Goal: Navigation & Orientation: Find specific page/section

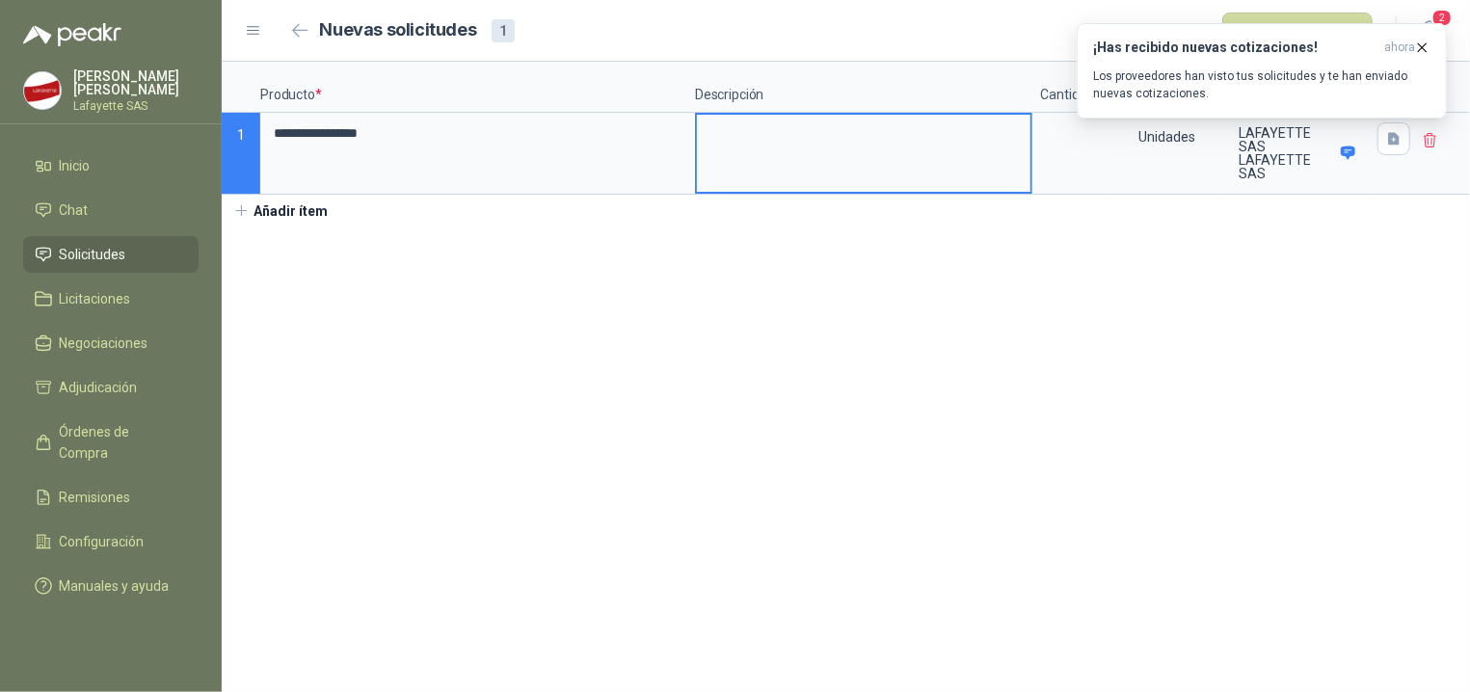
click at [1445, 145] on div at bounding box center [1444, 154] width 52 height 82
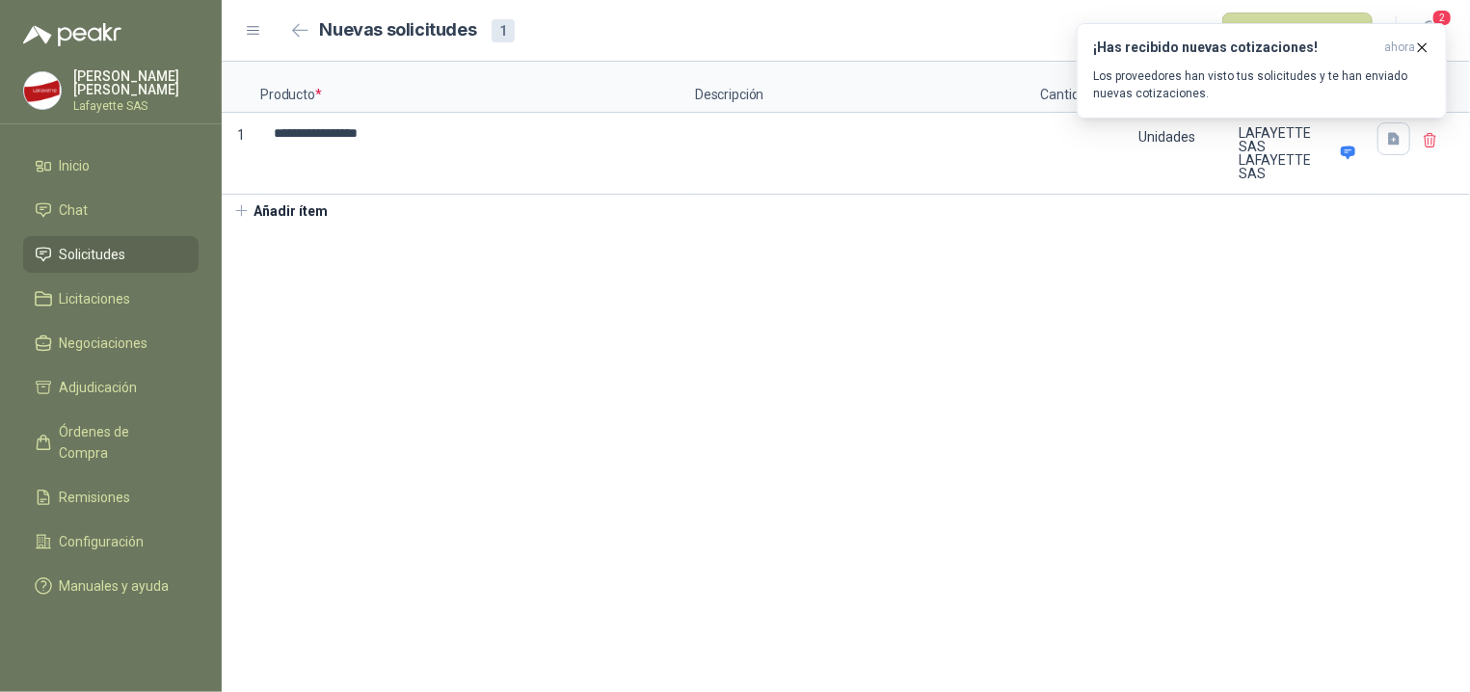
click at [1428, 147] on icon at bounding box center [1430, 140] width 17 height 17
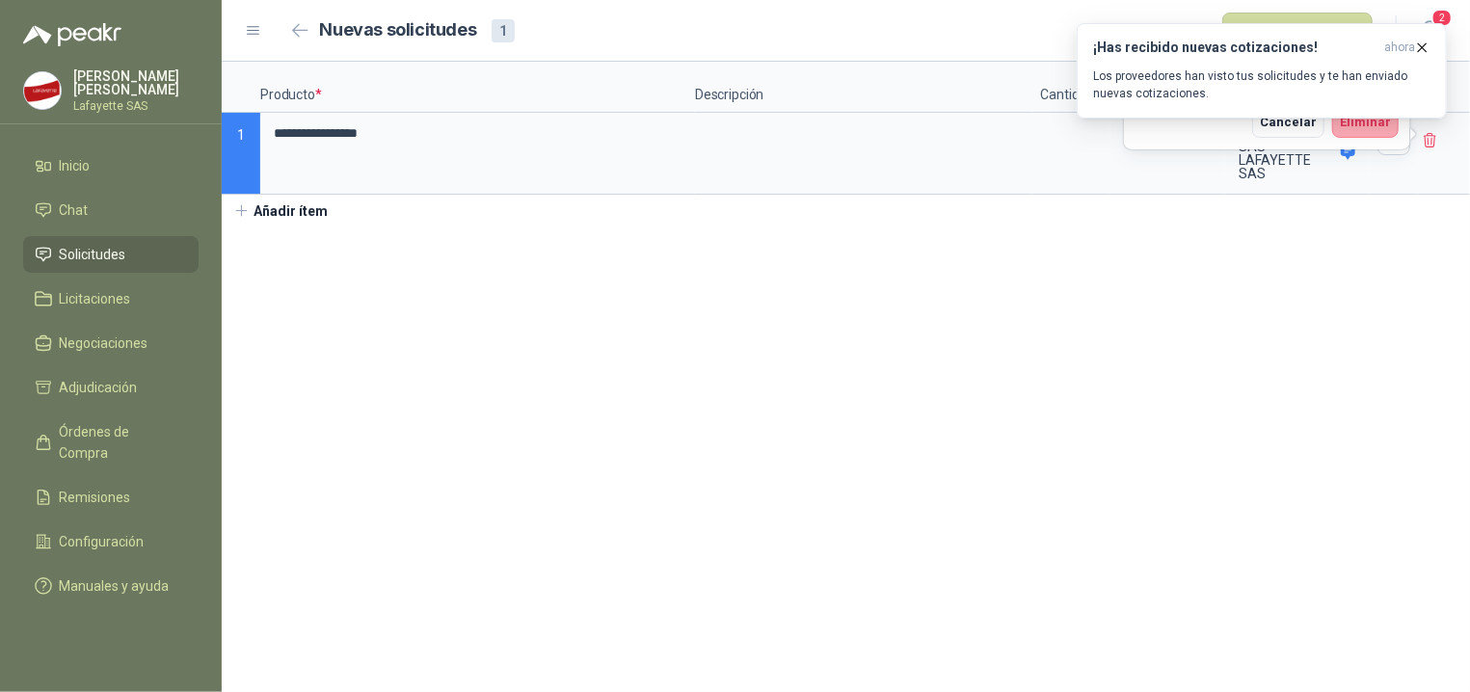
click at [1382, 135] on button "Eliminar" at bounding box center [1366, 122] width 67 height 31
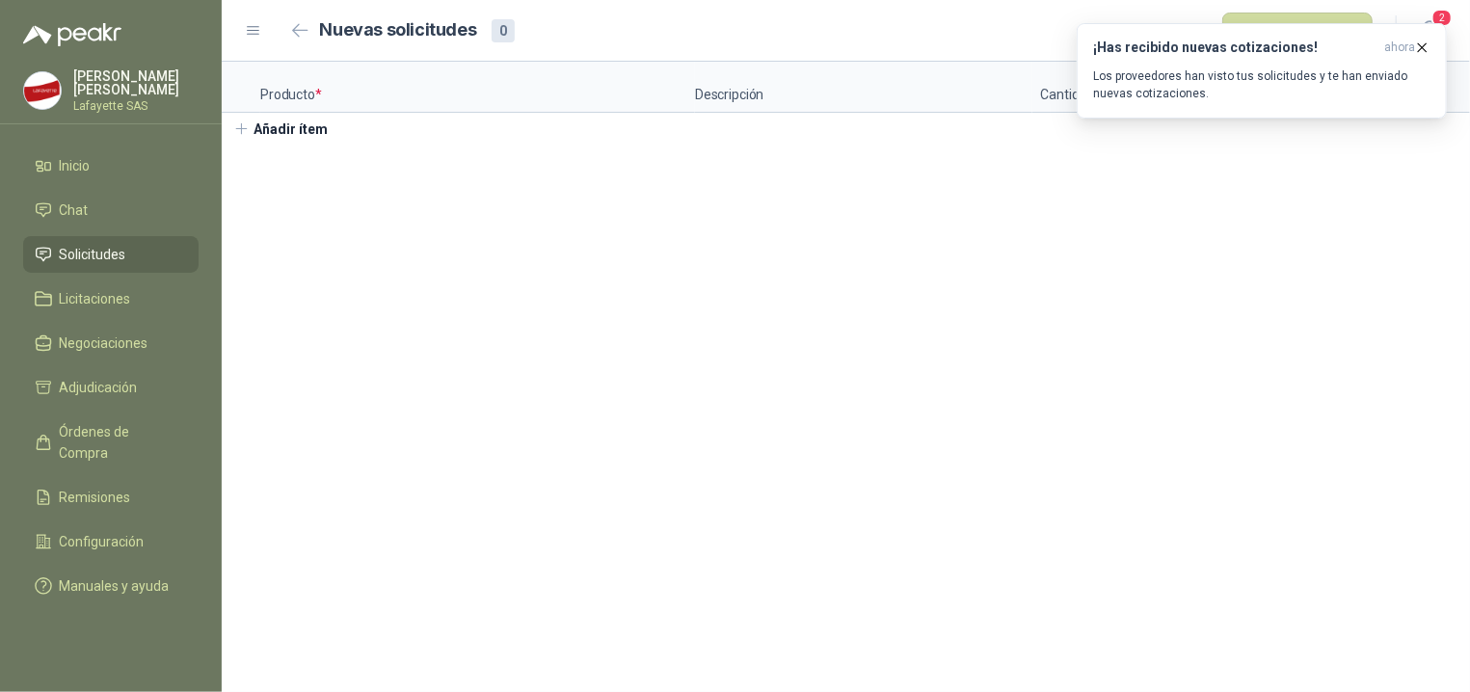
click at [87, 229] on ul "Inicio Chat Solicitudes Licitaciones Negociaciones Adjudicación Órdenes de Comp…" at bounding box center [111, 380] width 222 height 465
click at [83, 301] on span "Licitaciones" at bounding box center [95, 298] width 71 height 21
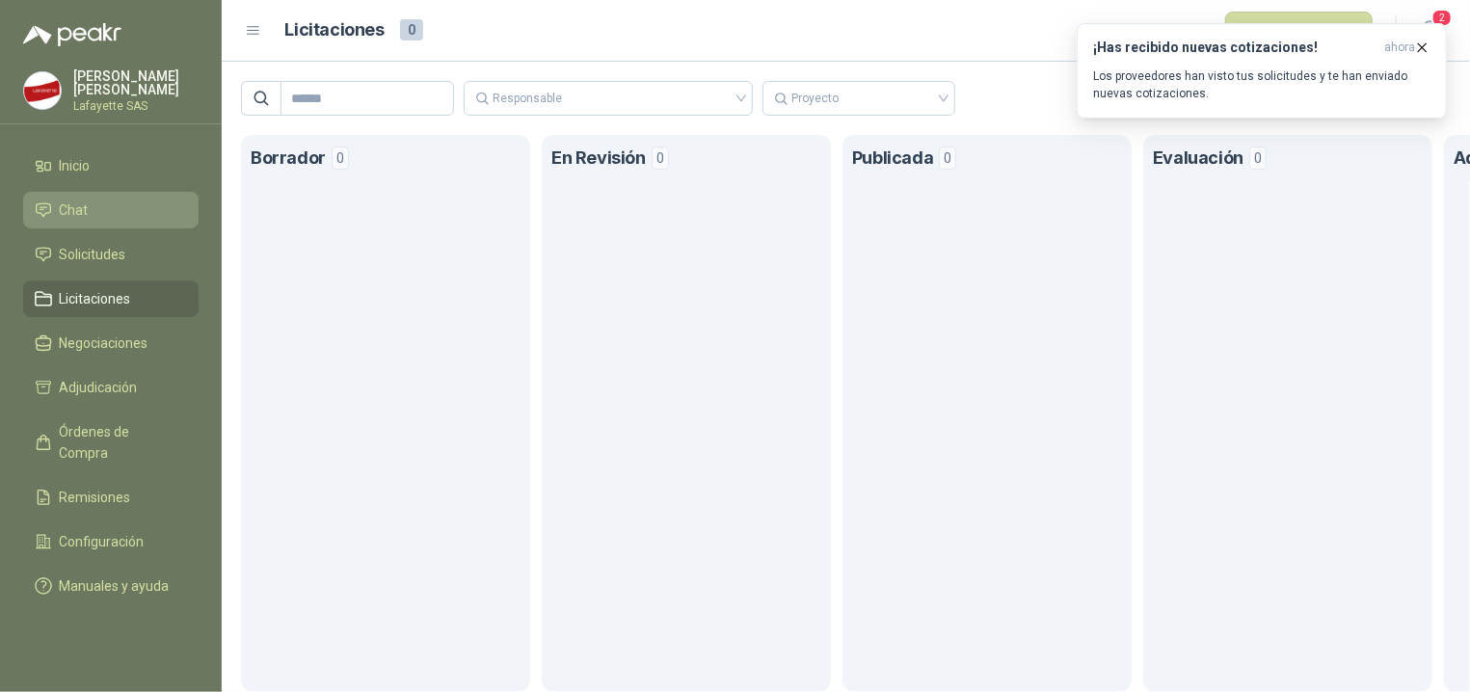
click at [92, 201] on li "Chat" at bounding box center [111, 210] width 152 height 21
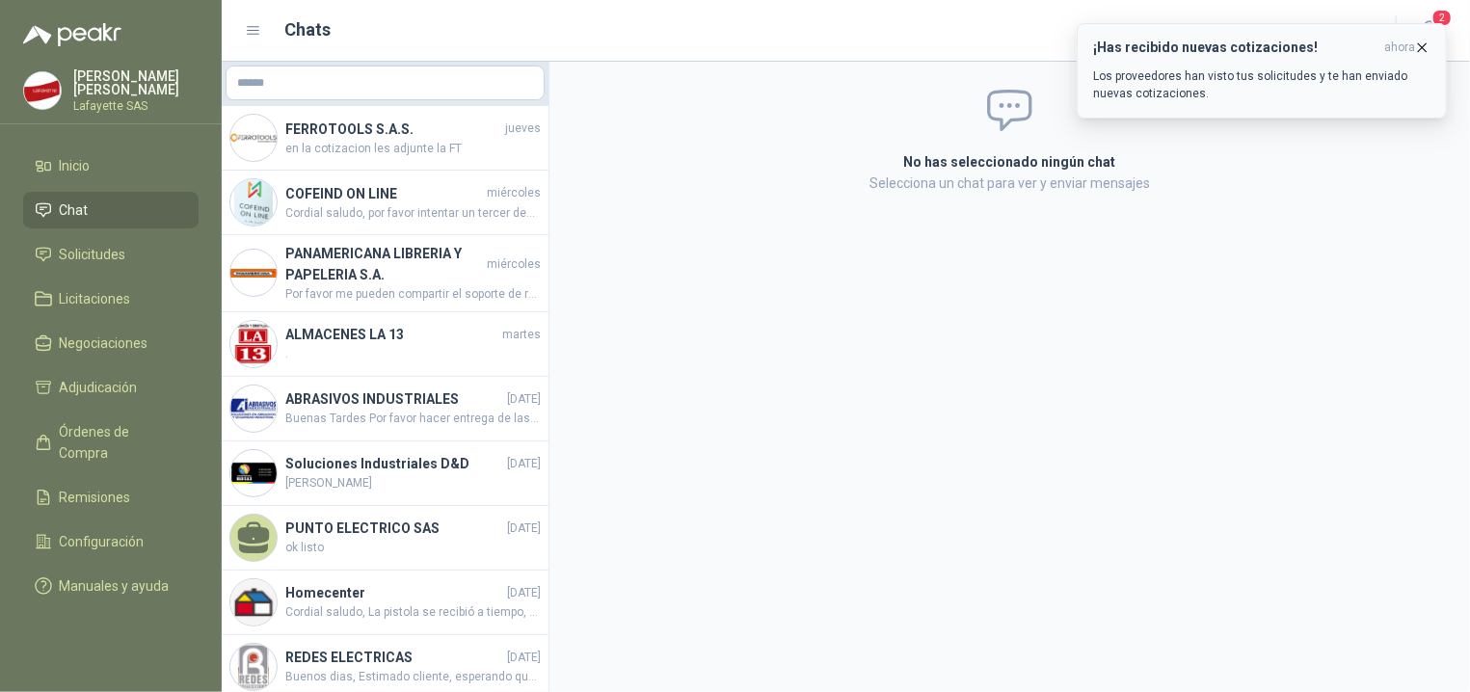
click at [1429, 44] on icon "button" at bounding box center [1422, 48] width 16 height 16
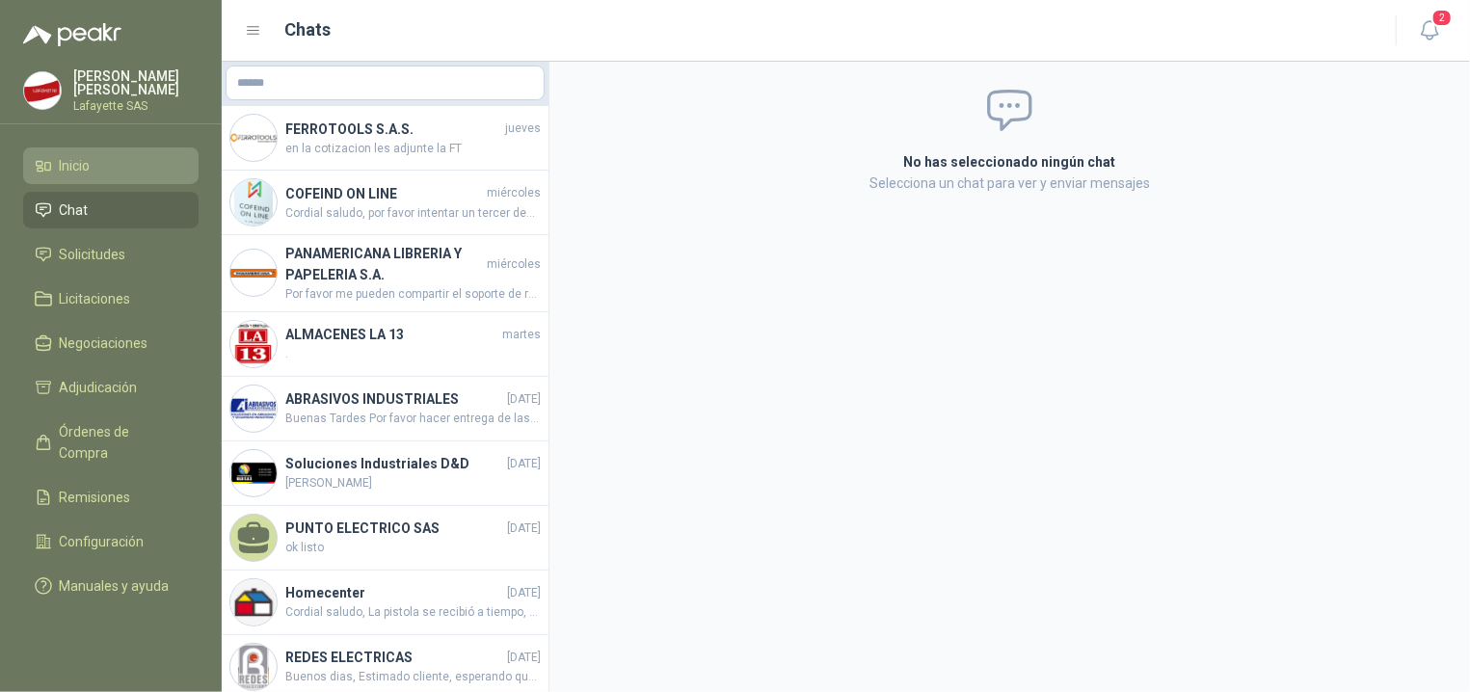
click at [97, 178] on link "Inicio" at bounding box center [110, 166] width 175 height 37
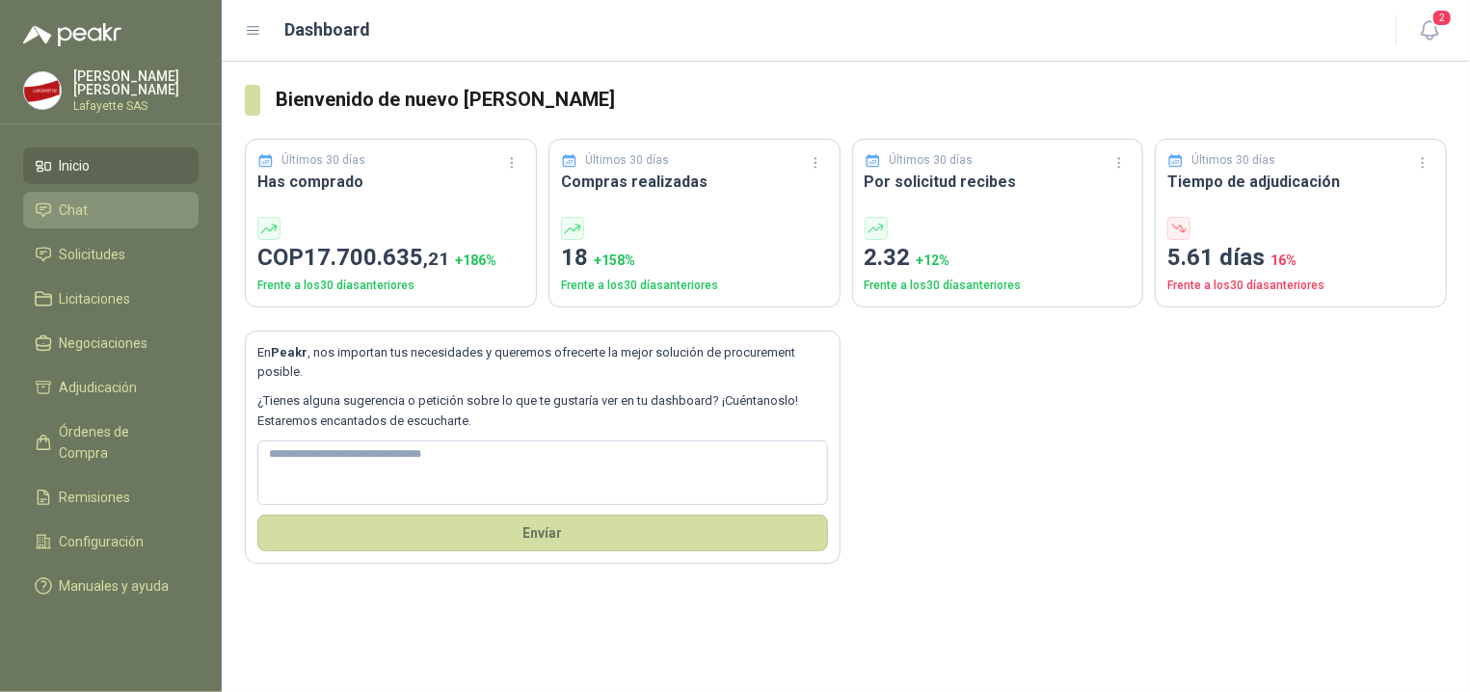
click at [81, 205] on span "Chat" at bounding box center [74, 210] width 29 height 21
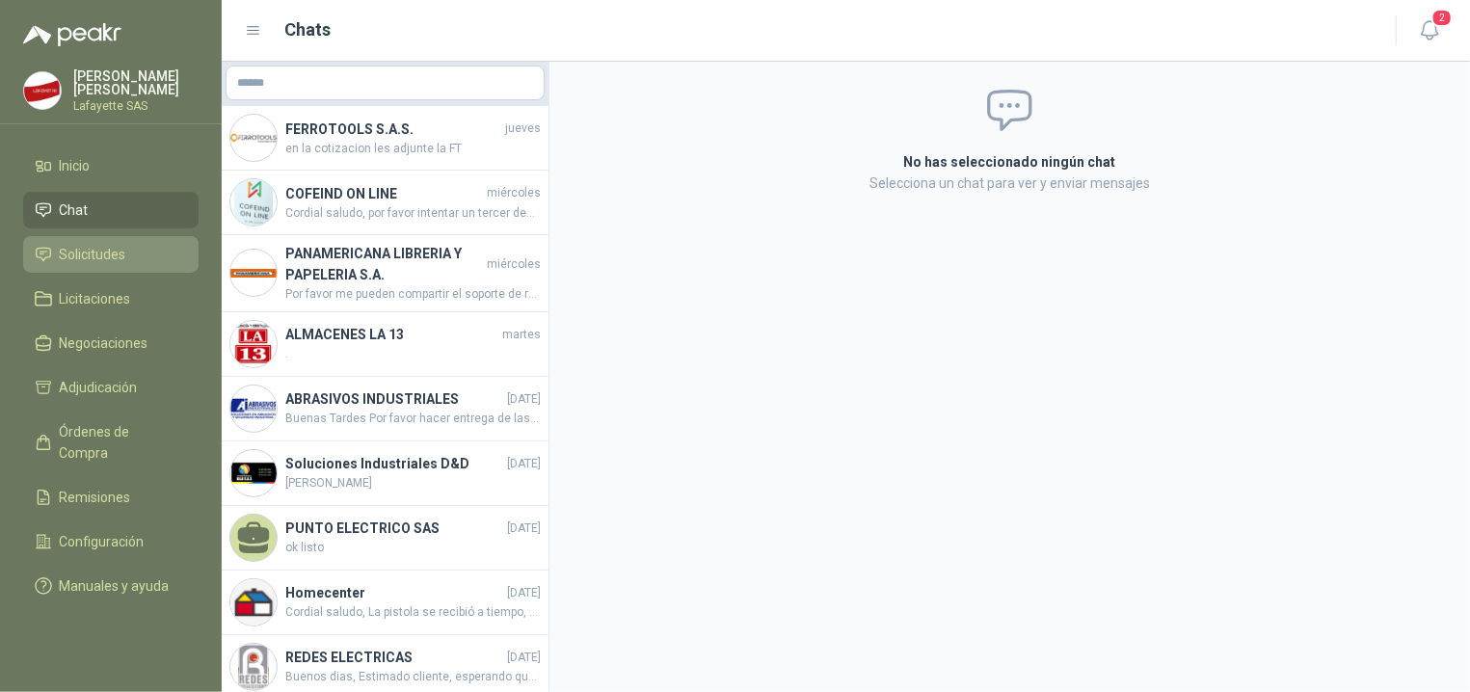
click at [99, 256] on span "Solicitudes" at bounding box center [93, 254] width 67 height 21
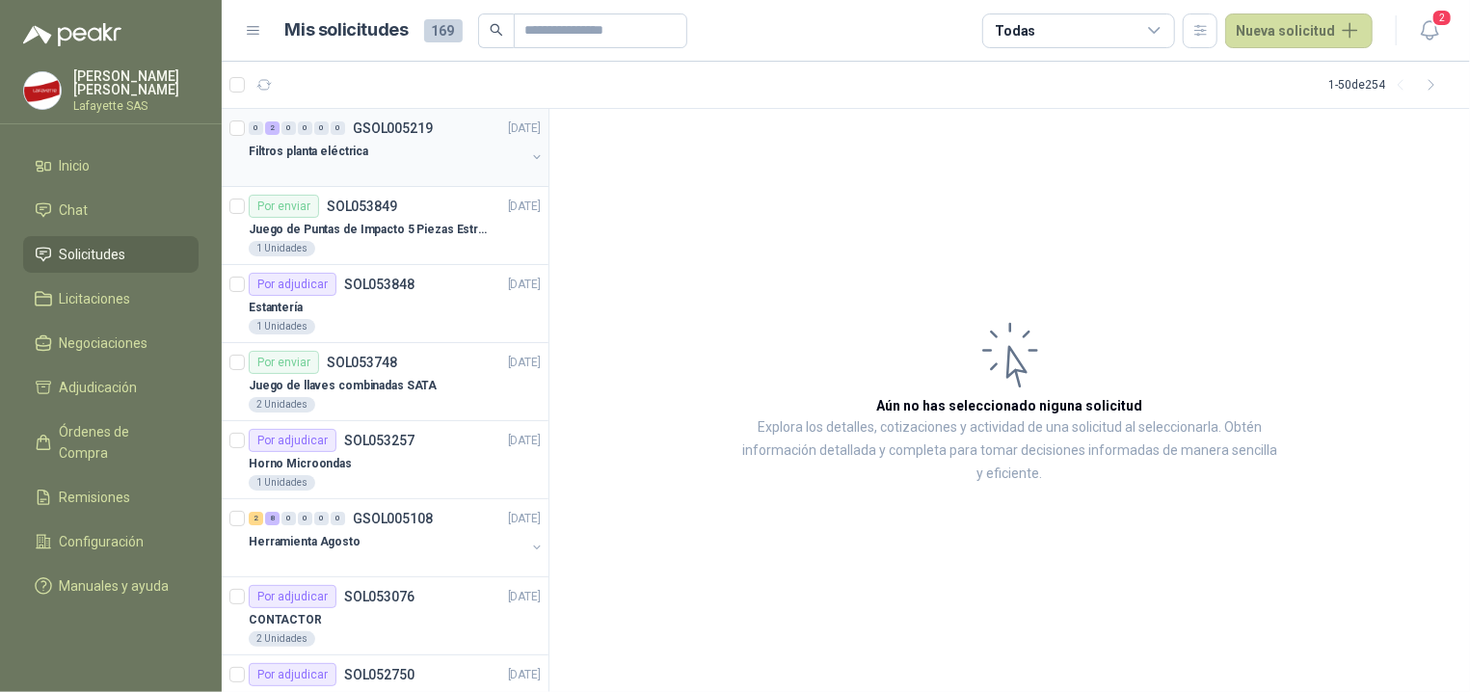
click at [305, 157] on p "Filtros planta eléctrica" at bounding box center [309, 152] width 120 height 18
